Goal: Information Seeking & Learning: Learn about a topic

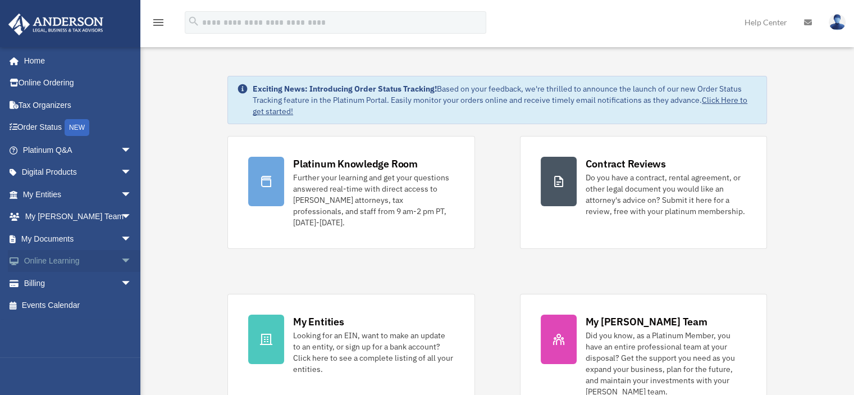
click at [121, 259] on span "arrow_drop_down" at bounding box center [132, 261] width 22 height 23
click at [89, 299] on link "Video Training" at bounding box center [82, 305] width 133 height 22
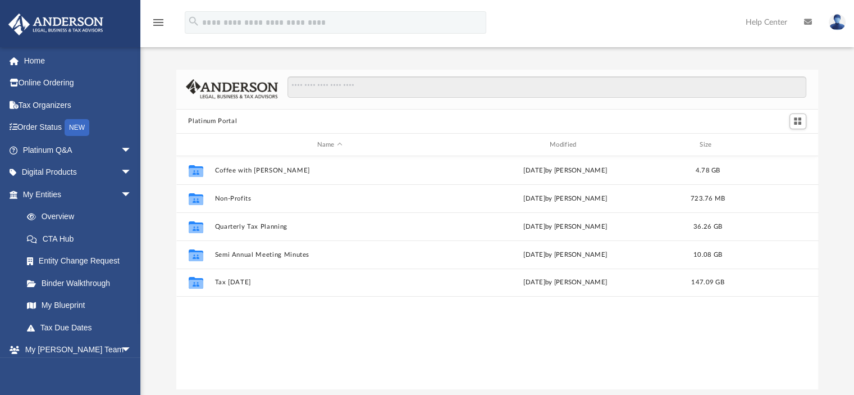
scroll to position [247, 634]
click at [121, 168] on span "arrow_drop_down" at bounding box center [132, 172] width 22 height 23
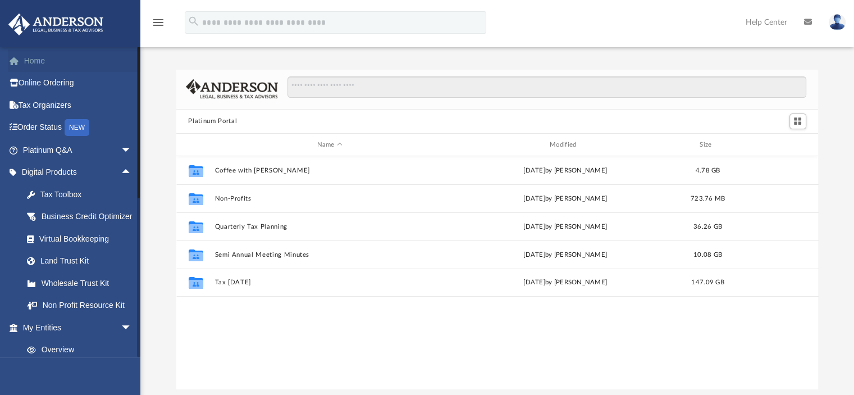
click at [61, 67] on link "Home" at bounding box center [78, 60] width 141 height 22
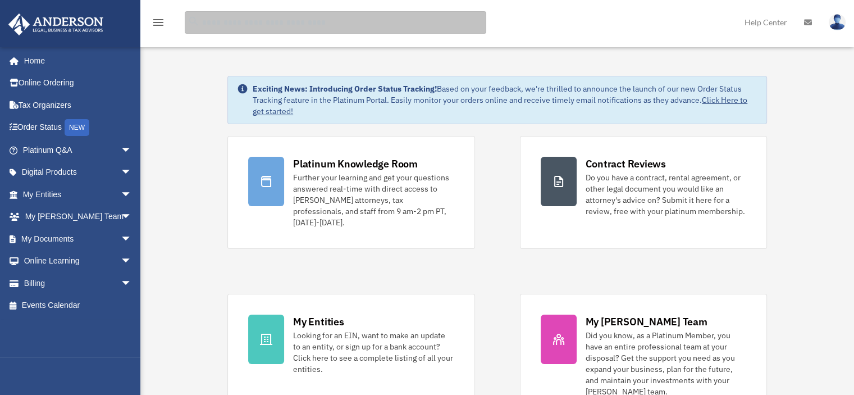
click at [338, 25] on input "search" at bounding box center [336, 22] width 302 height 22
type input "**********"
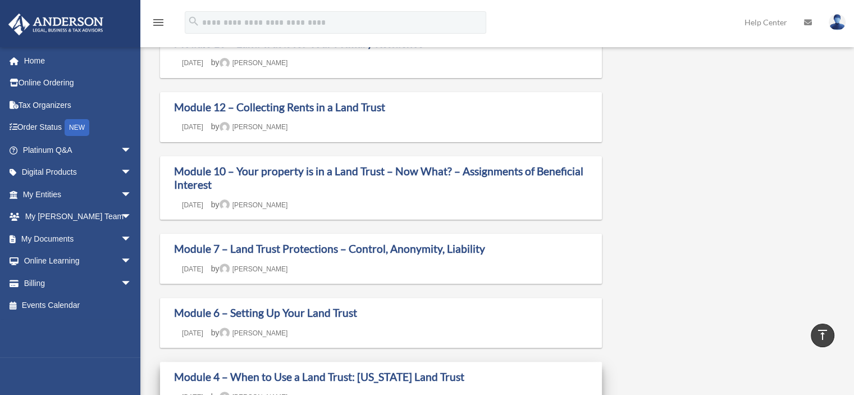
scroll to position [281, 0]
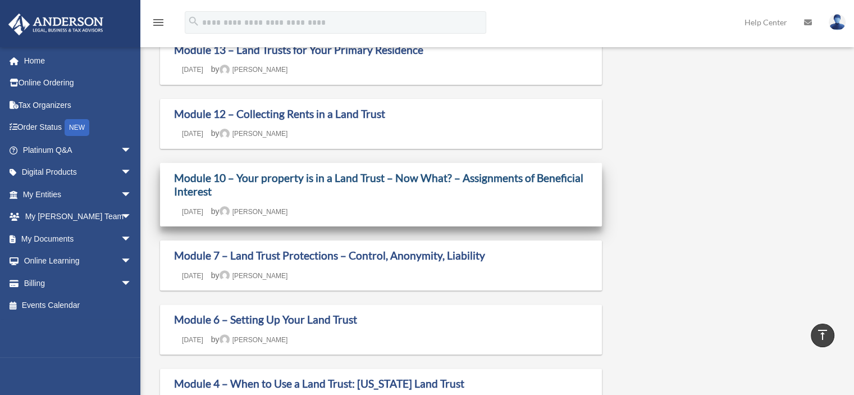
click at [449, 181] on link "Module 10 – Your property is in a Land Trust – Now What? – Assignments of Benef…" at bounding box center [378, 184] width 409 height 27
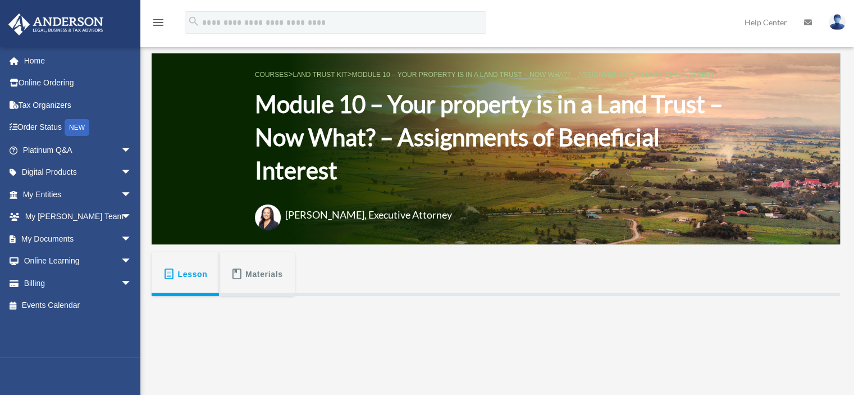
click at [178, 269] on span "Lesson" at bounding box center [193, 274] width 30 height 20
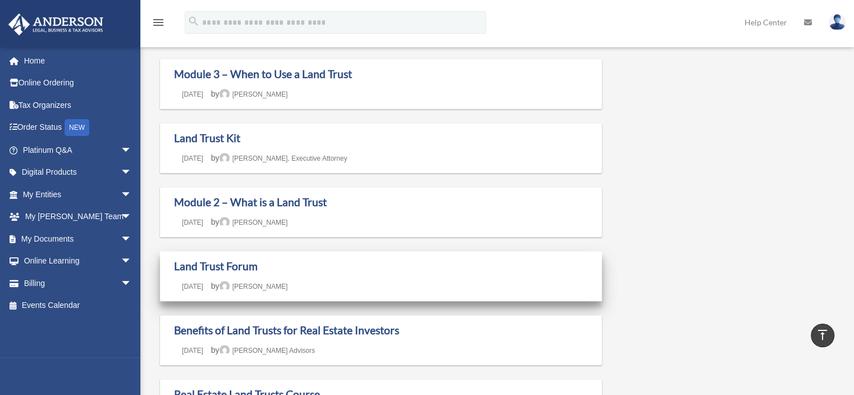
scroll to position [674, 0]
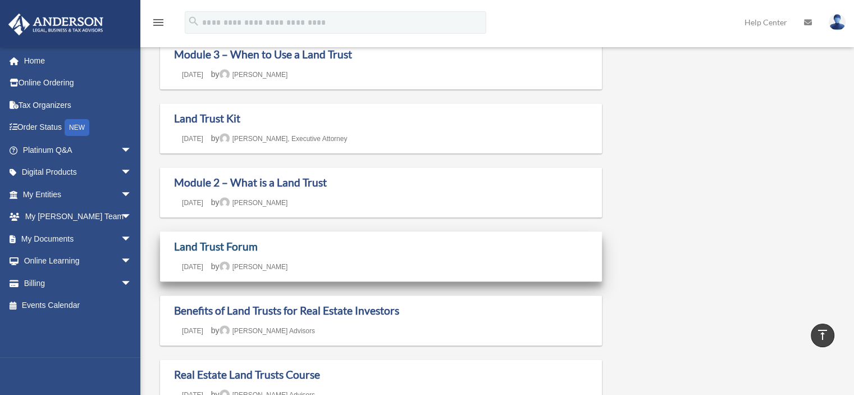
click at [207, 244] on link "Land Trust Forum" at bounding box center [216, 246] width 84 height 13
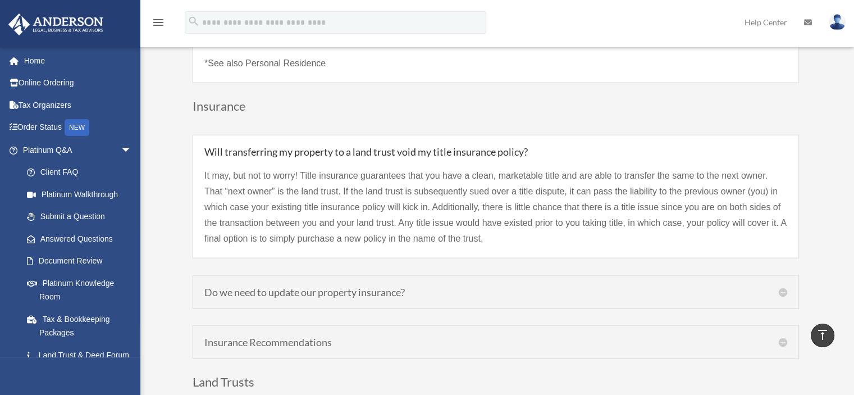
scroll to position [2583, 0]
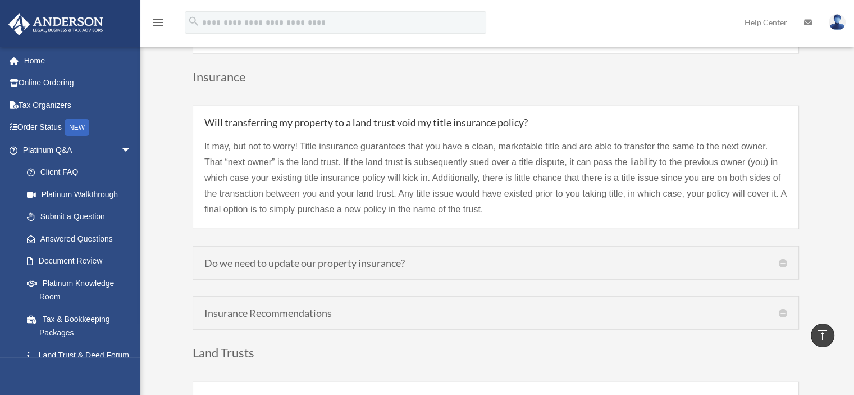
click at [466, 258] on h5 "Do we need to update our property insurance?" at bounding box center [495, 263] width 583 height 10
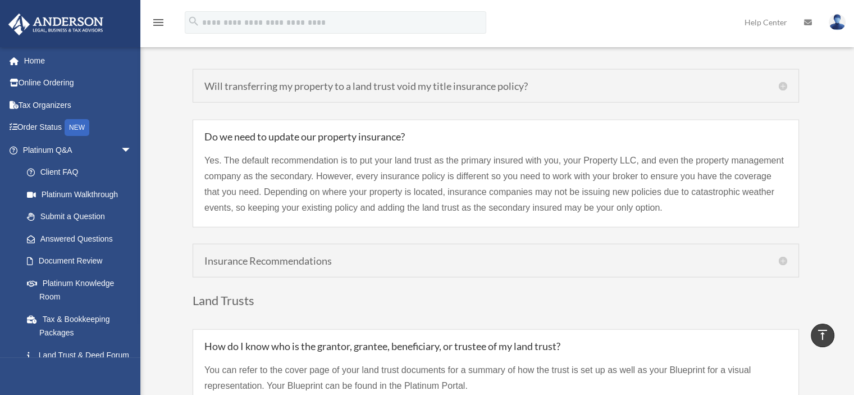
scroll to position [2640, 0]
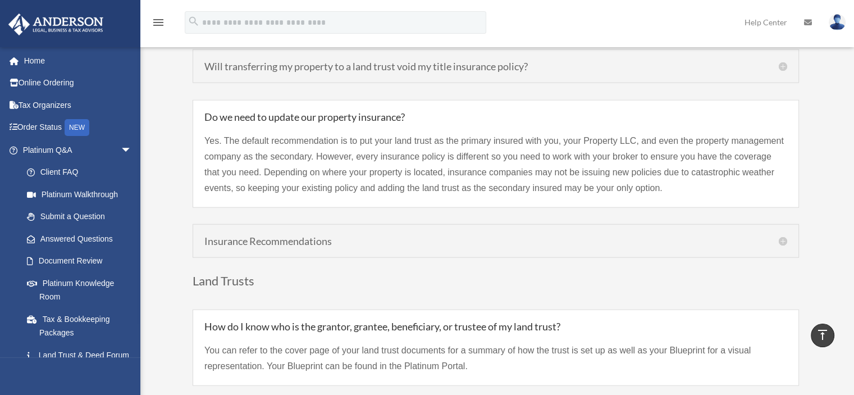
click at [421, 228] on div "Insurance Recommendations National Real Estate Insurance Group www.NREIG.com Ch…" at bounding box center [496, 241] width 607 height 34
click at [446, 236] on h5 "Insurance Recommendations" at bounding box center [495, 241] width 583 height 10
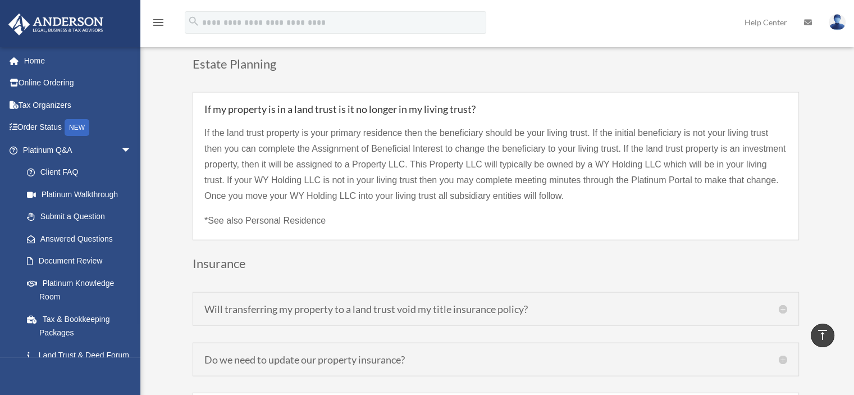
scroll to position [2415, 0]
